Goal: Find specific page/section: Find specific page/section

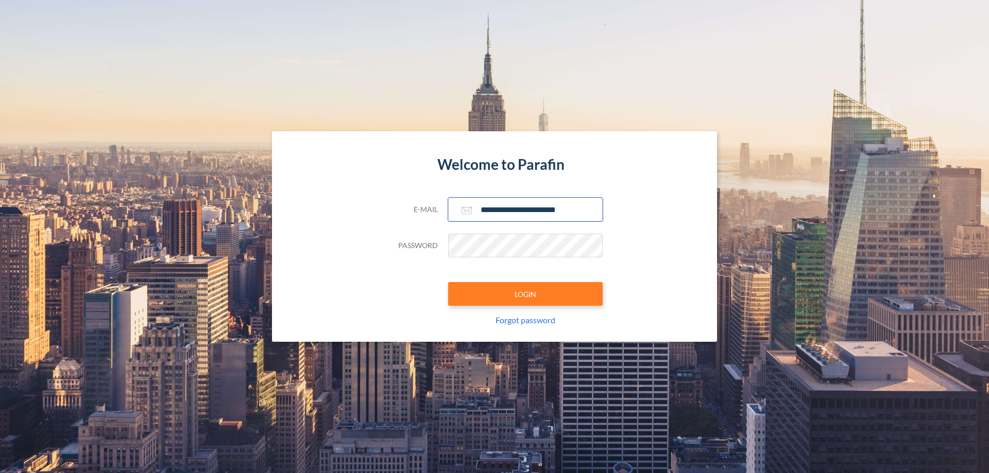
type input "**********"
click at [525, 294] on button "LOGIN" at bounding box center [525, 294] width 154 height 24
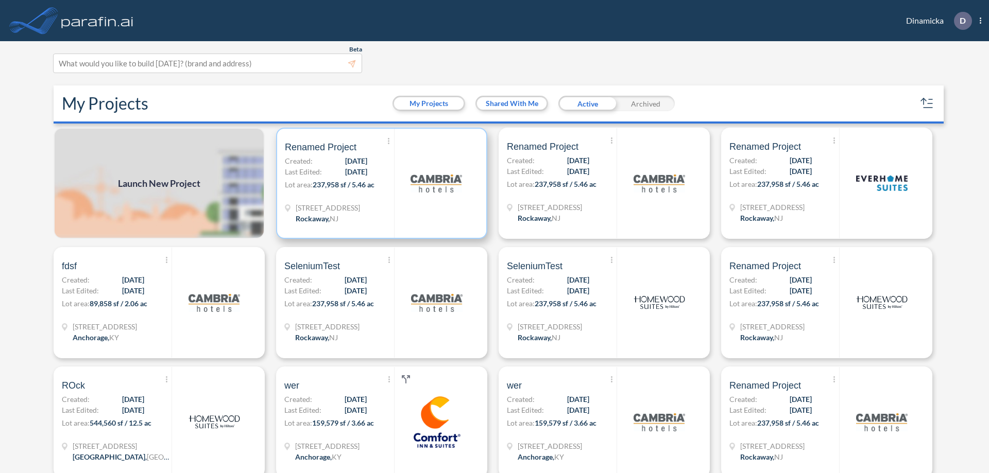
scroll to position [3, 0]
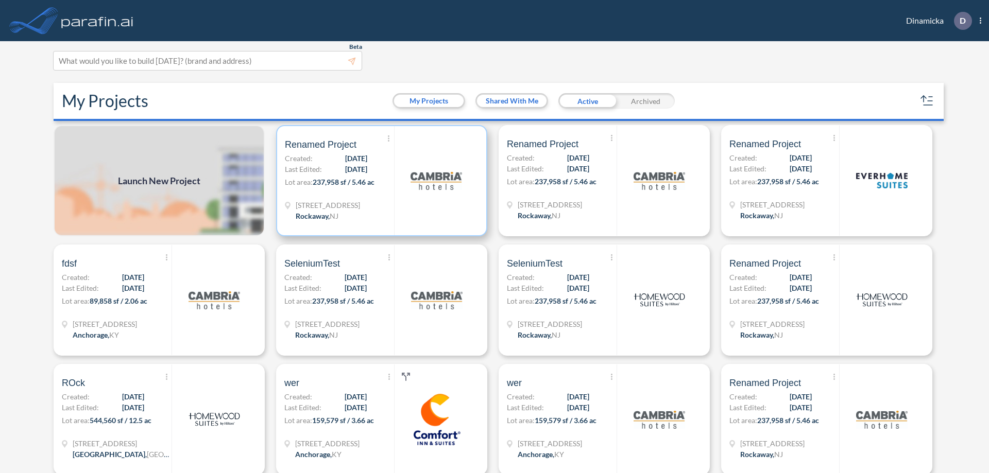
click at [380, 181] on p "Lot area: 237,958 sf / 5.46 ac" at bounding box center [339, 184] width 109 height 15
